Goal: Check status

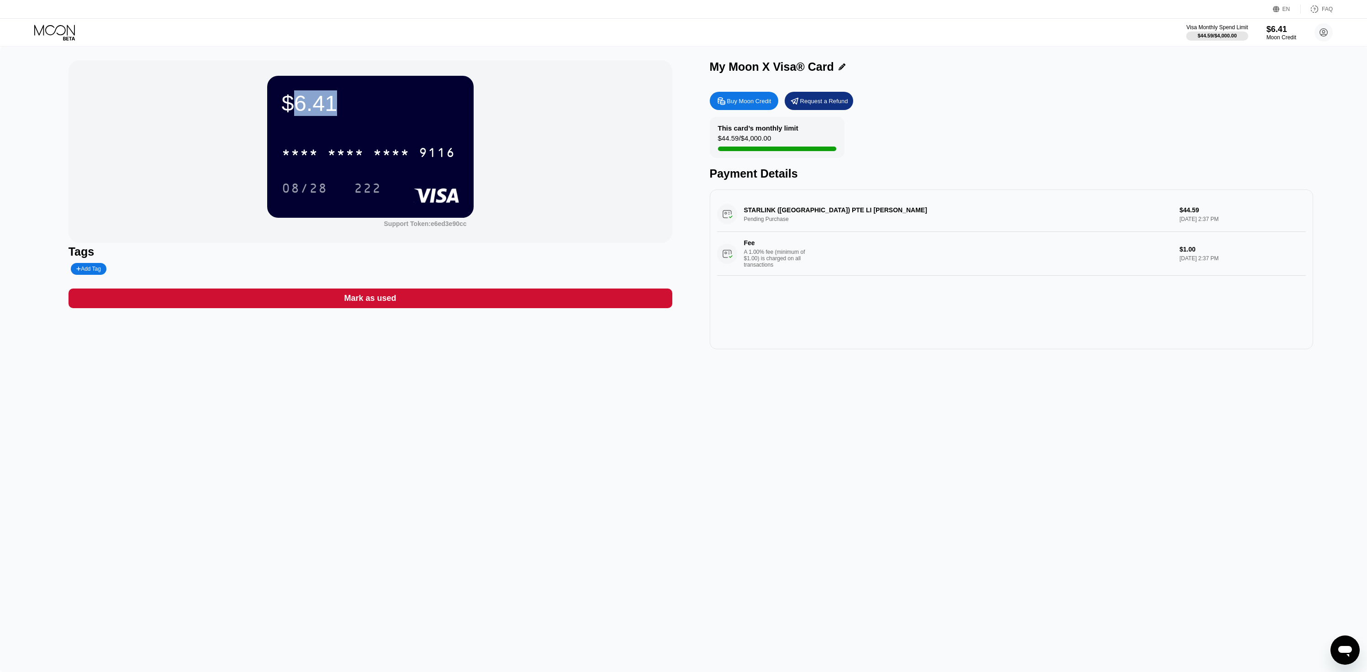
click at [345, 104] on div "$6.41" at bounding box center [370, 103] width 177 height 26
click at [758, 128] on div "This card’s monthly limit" at bounding box center [758, 128] width 80 height 8
drag, startPoint x: 745, startPoint y: 137, endPoint x: 797, endPoint y: 134, distance: 51.7
click at [797, 134] on div "This card’s monthly limit $44.59 / $4,000.00" at bounding box center [777, 137] width 135 height 41
click at [796, 135] on div "This card’s monthly limit $44.59 / $4,000.00" at bounding box center [777, 137] width 135 height 41
